Goal: Find specific page/section: Find specific page/section

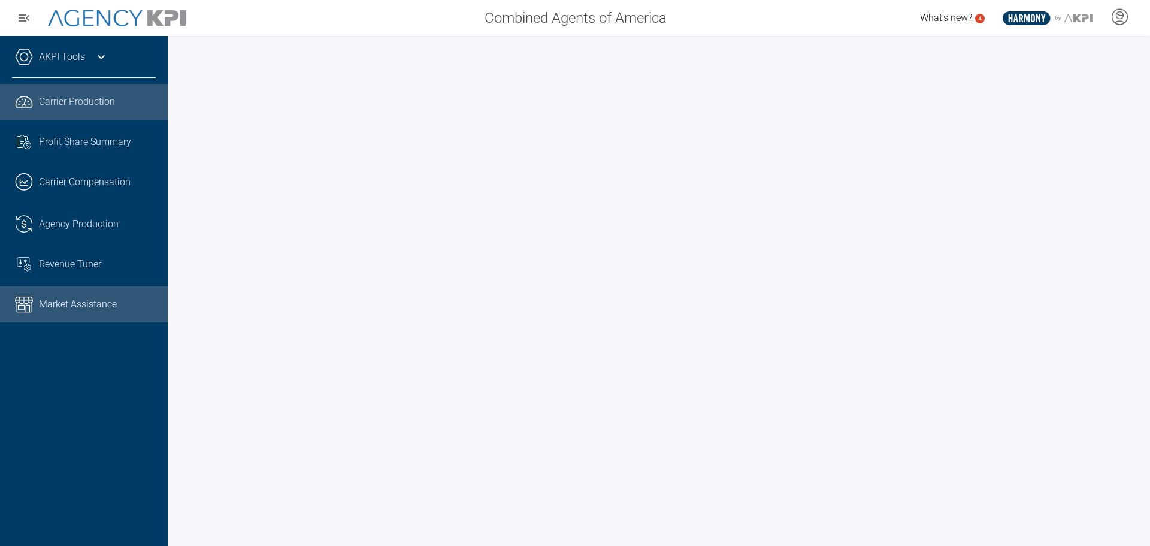
drag, startPoint x: 93, startPoint y: 301, endPoint x: 102, endPoint y: 301, distance: 8.4
click at [93, 301] on span "Market Assistance" at bounding box center [78, 304] width 78 height 14
drag, startPoint x: 1142, startPoint y: 100, endPoint x: 1142, endPoint y: 107, distance: 7.2
click at [1142, 107] on div at bounding box center [659, 291] width 982 height 510
click at [95, 311] on link "Market Assistance" at bounding box center [84, 304] width 168 height 36
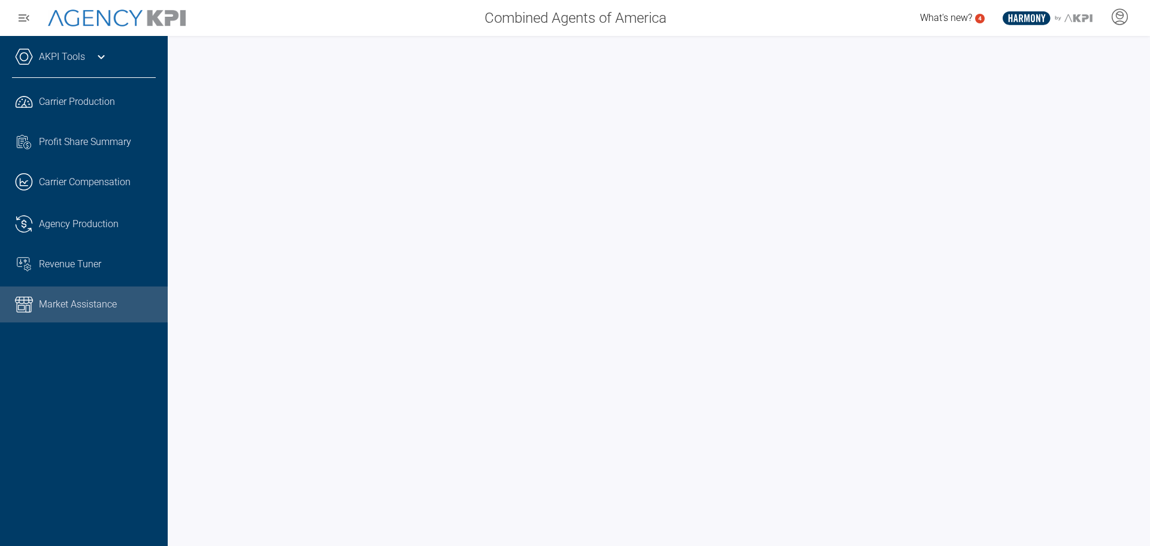
click at [1138, 156] on div at bounding box center [659, 291] width 982 height 510
